Goal: Information Seeking & Learning: Learn about a topic

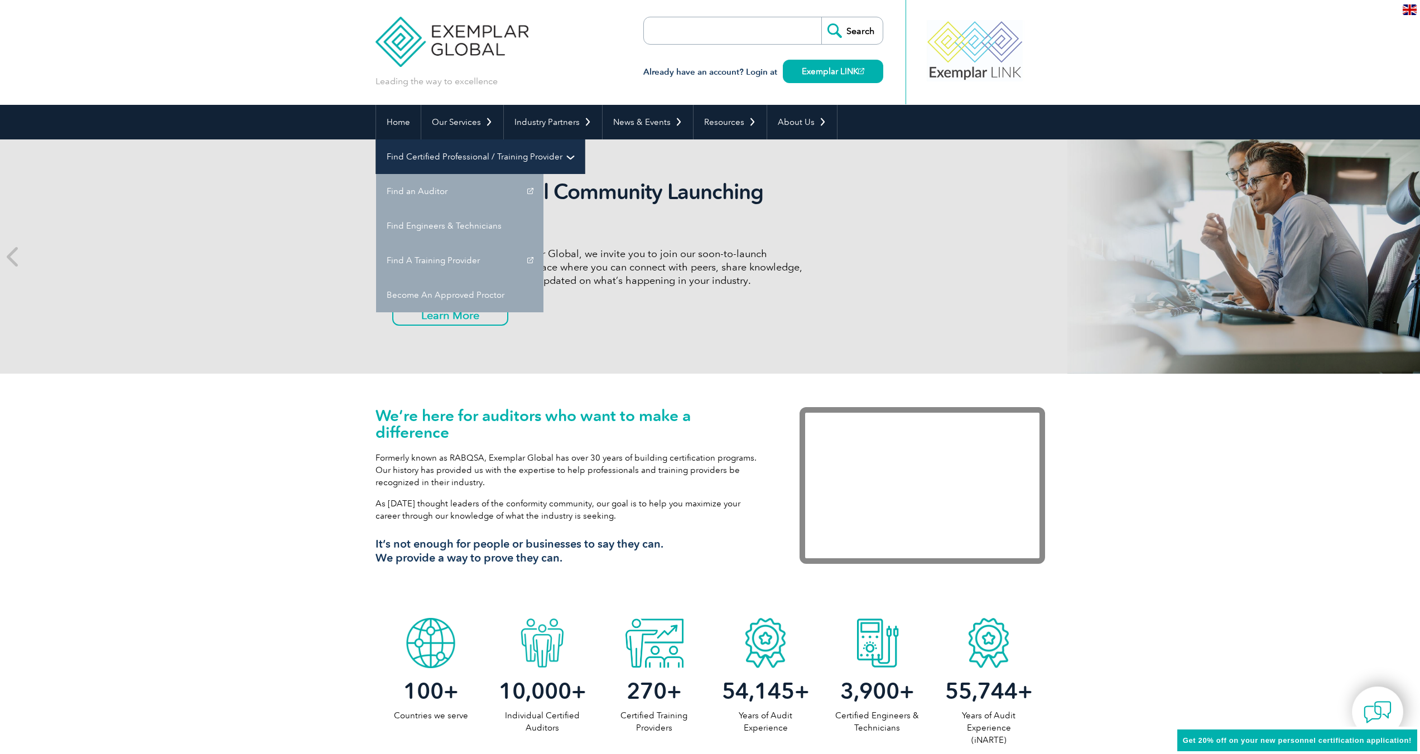
click at [585, 139] on link "Find Certified Professional / Training Provider" at bounding box center [480, 156] width 209 height 35
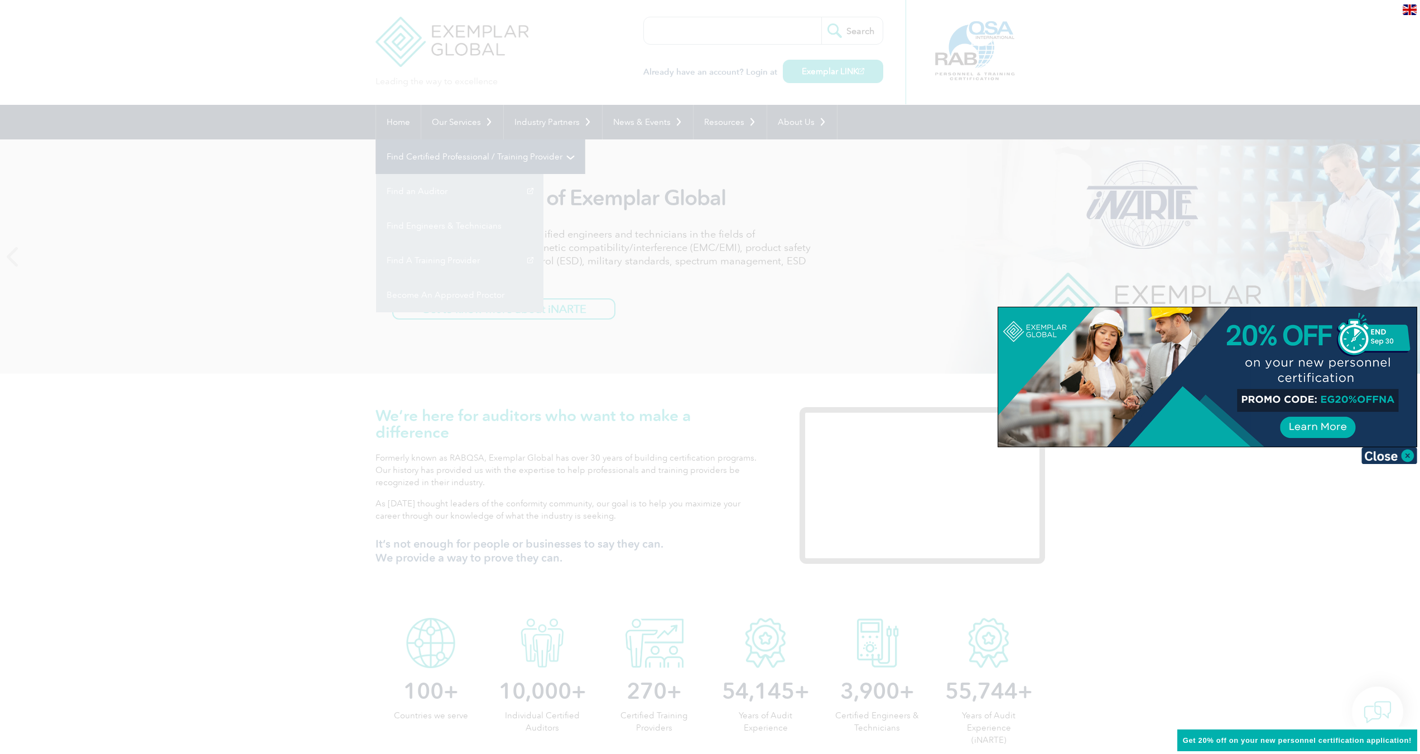
click at [862, 126] on div at bounding box center [710, 377] width 1420 height 754
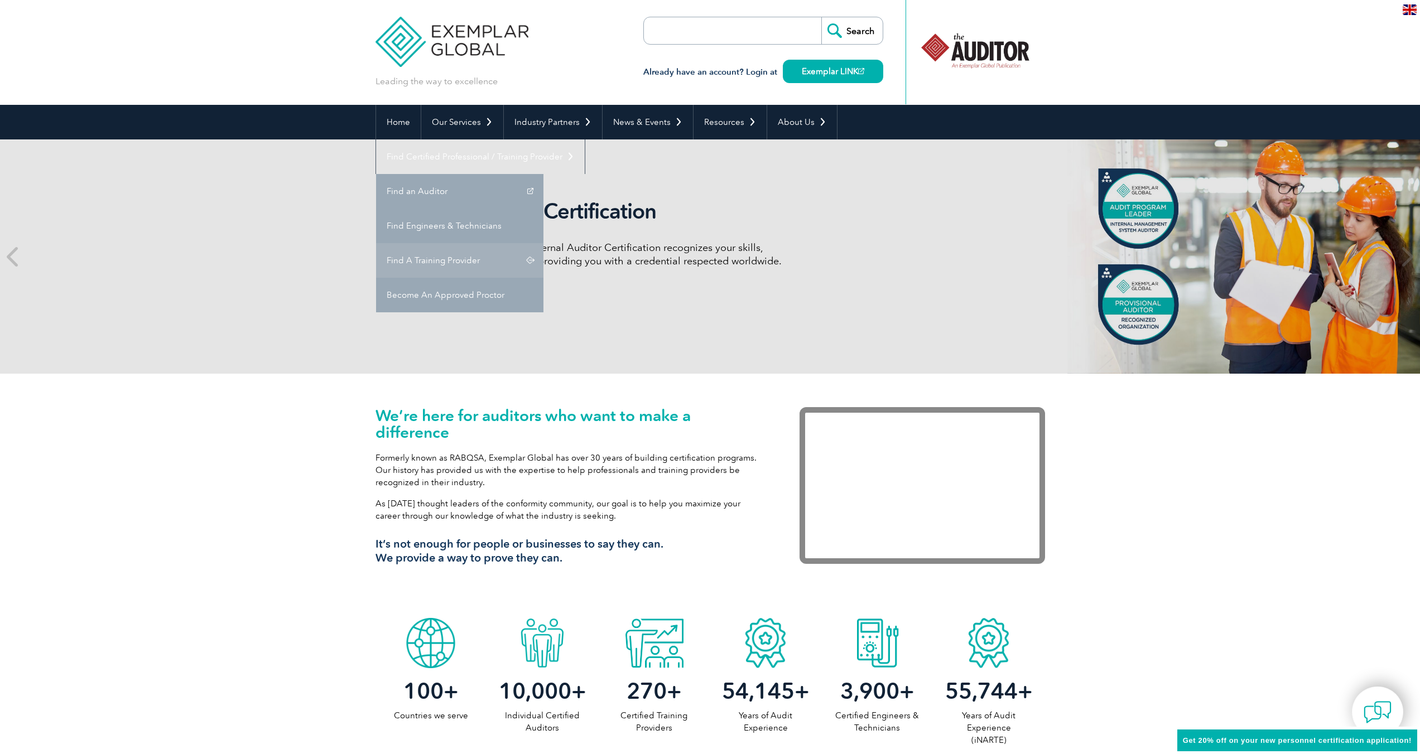
click at [543, 243] on link "Find A Training Provider" at bounding box center [459, 260] width 167 height 35
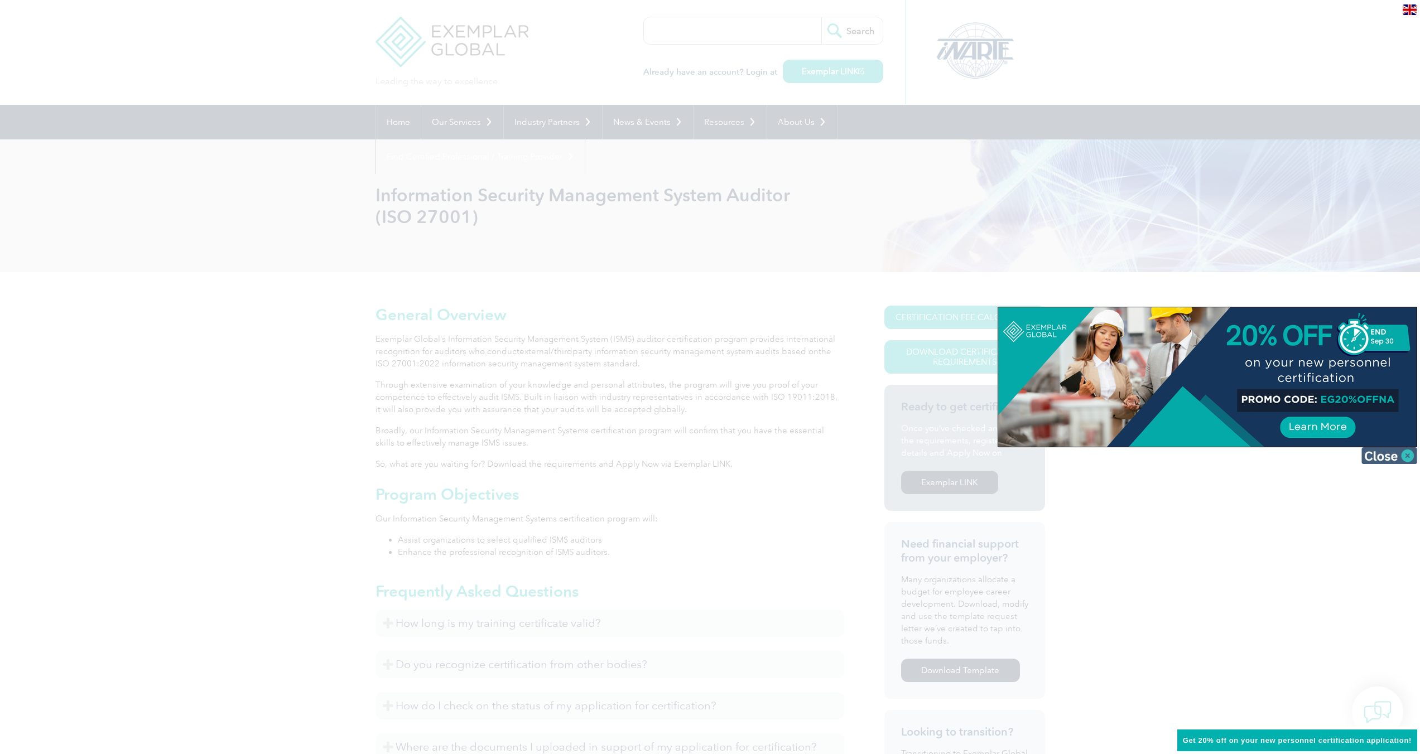
click at [1406, 457] on img at bounding box center [1389, 455] width 56 height 17
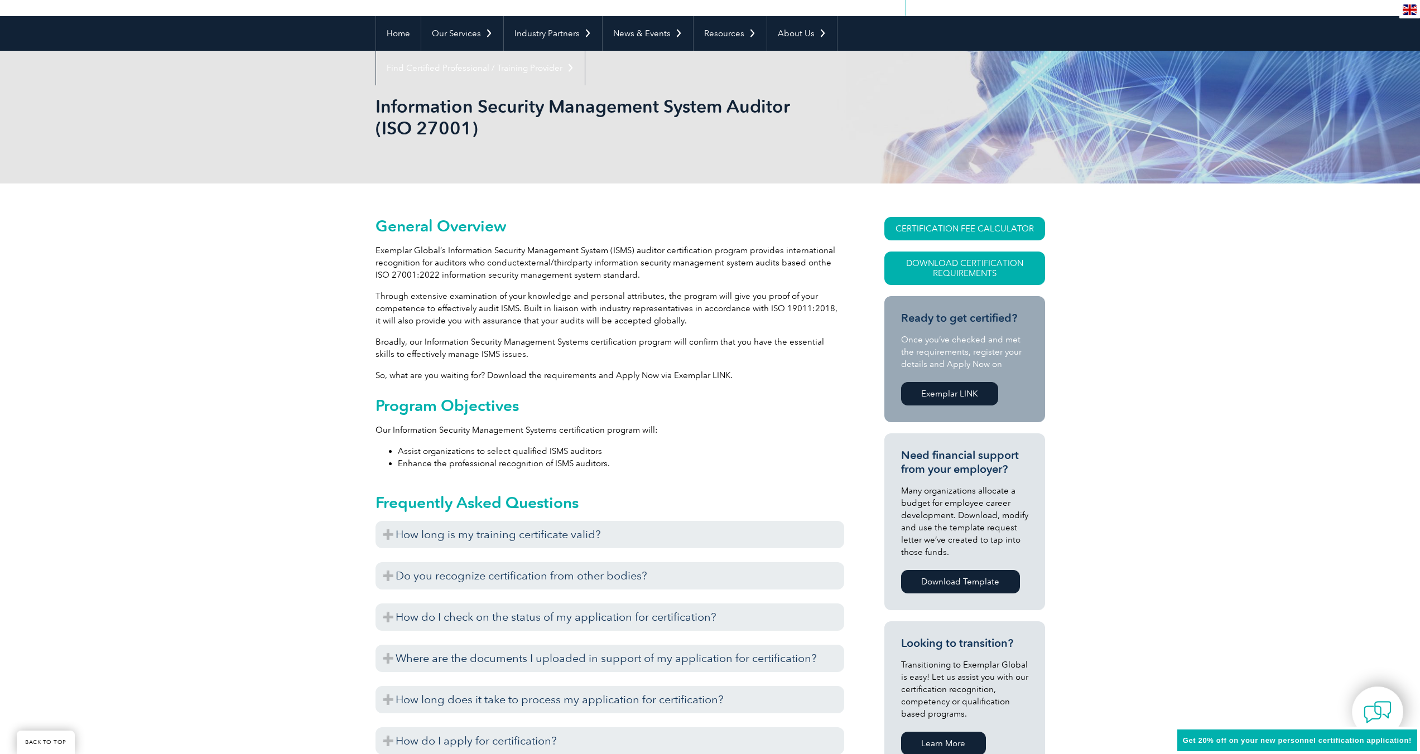
scroll to position [109, 0]
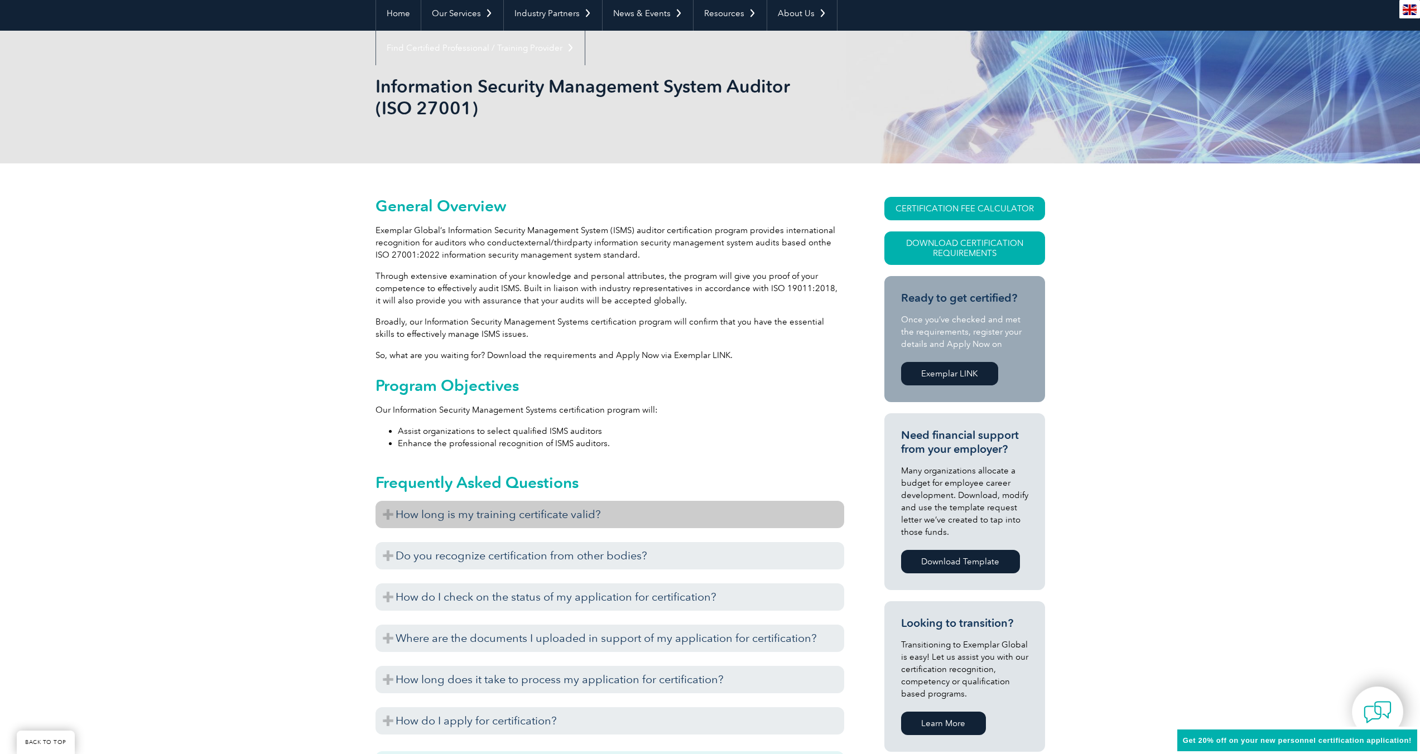
click at [391, 512] on h3 "How long is my training certificate valid?" at bounding box center [609, 514] width 469 height 27
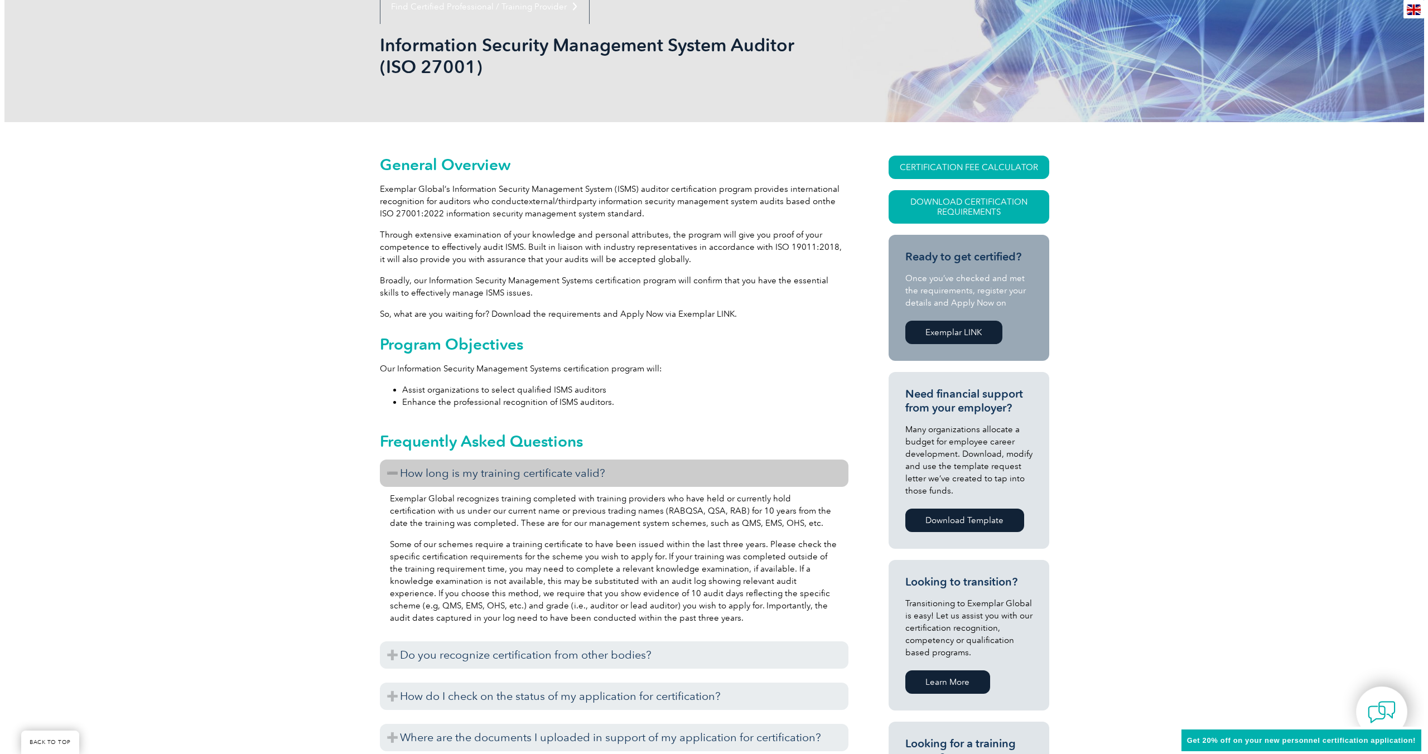
scroll to position [135, 0]
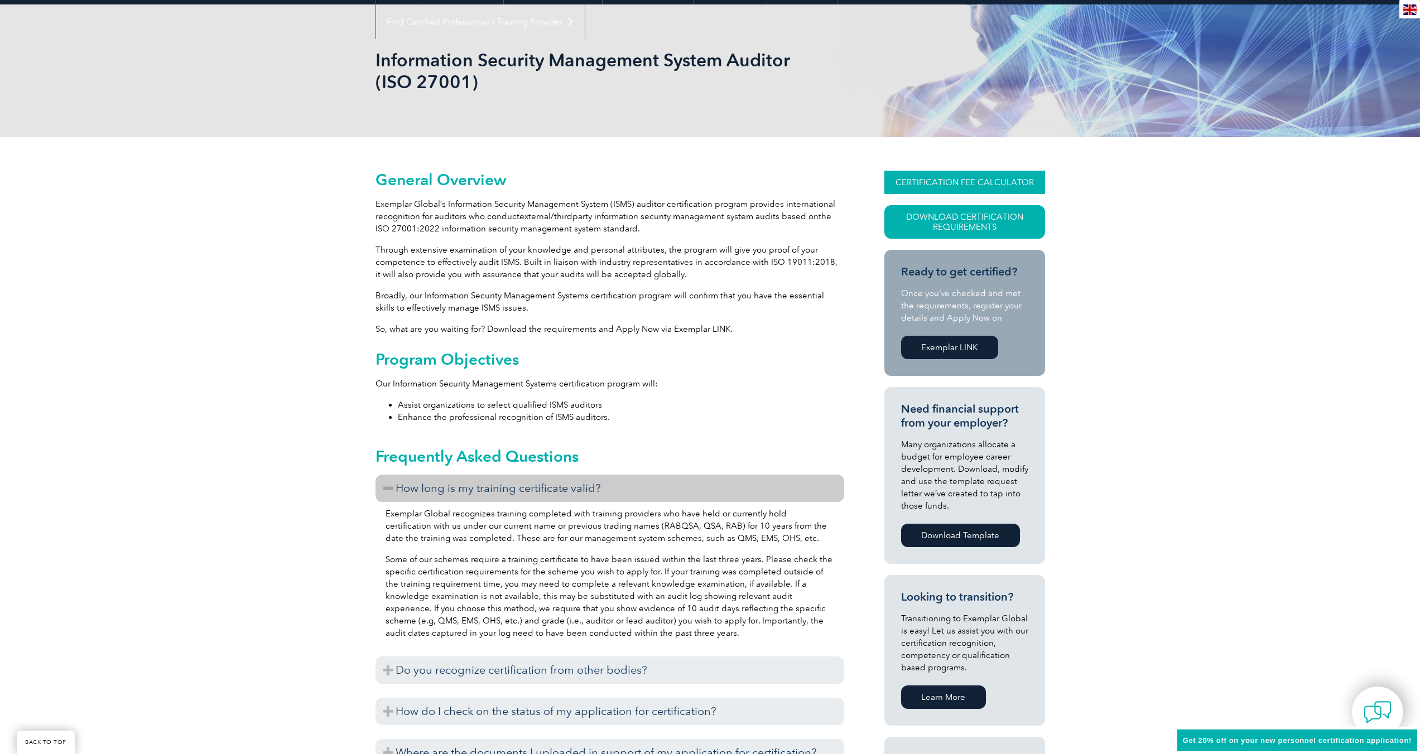
click at [974, 180] on link "CERTIFICATION FEE CALCULATOR" at bounding box center [964, 182] width 161 height 23
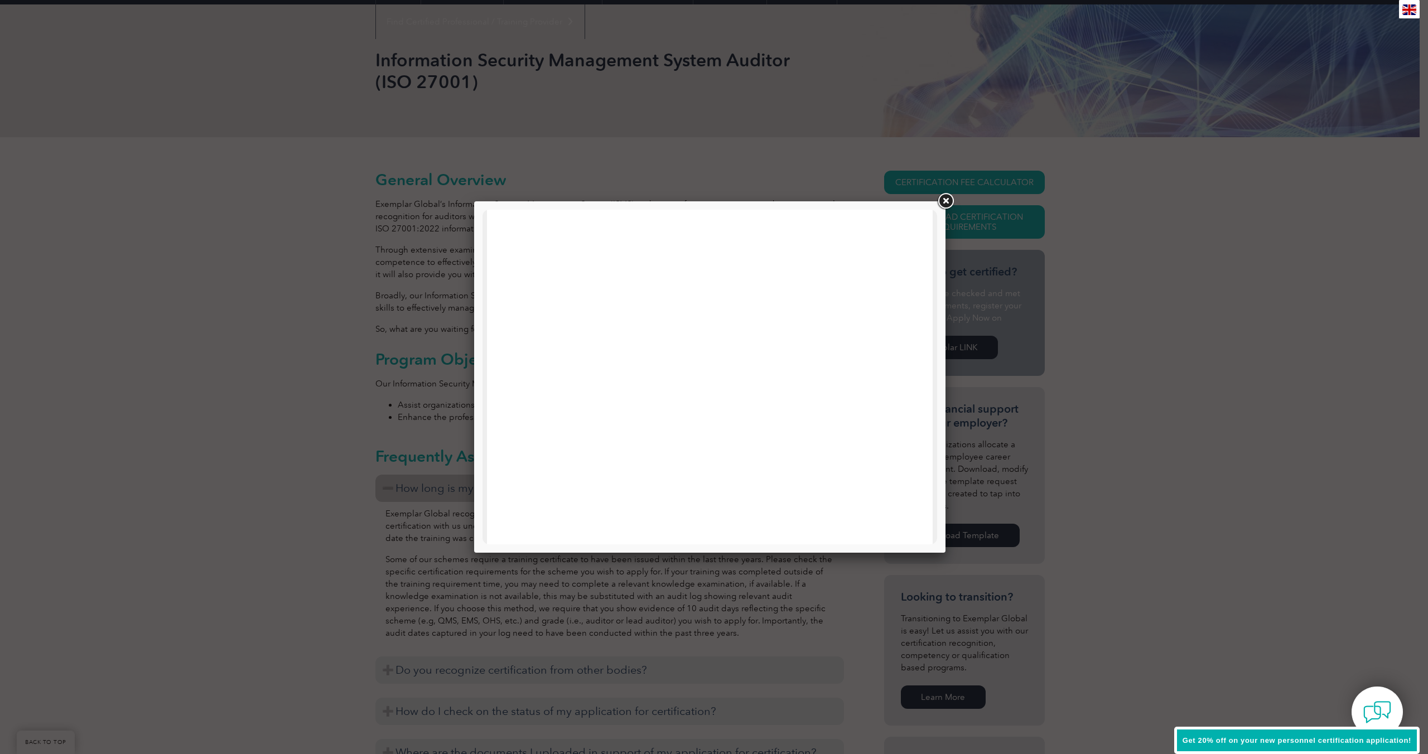
scroll to position [0, 0]
